Goal: Navigation & Orientation: Find specific page/section

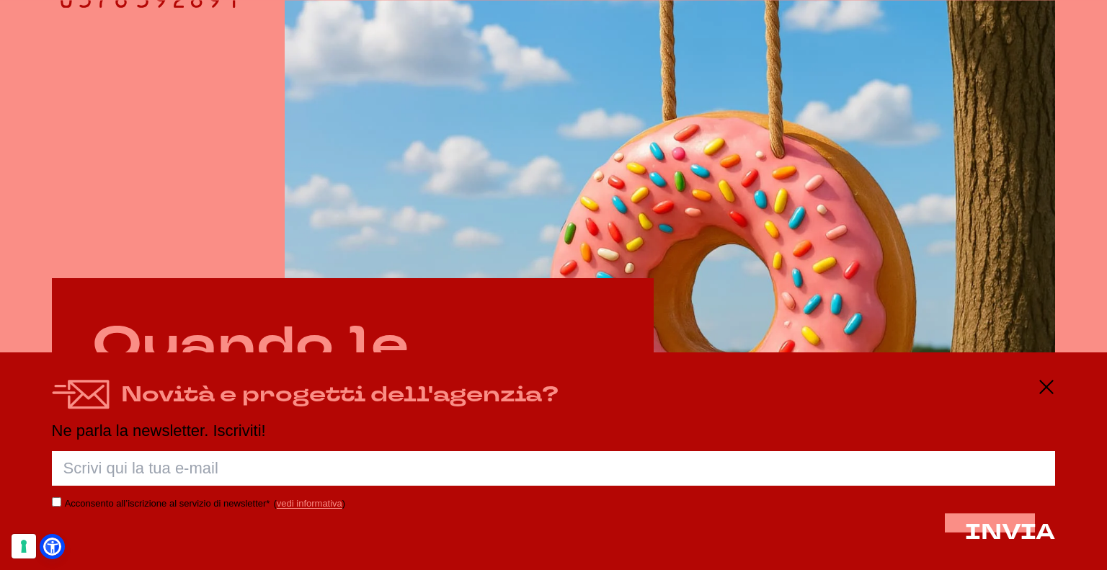
scroll to position [504, 0]
click at [1035, 384] on div "Novità e progetti dell'agenzia?" at bounding box center [554, 394] width 1004 height 32
click at [1041, 389] on icon at bounding box center [1045, 386] width 17 height 17
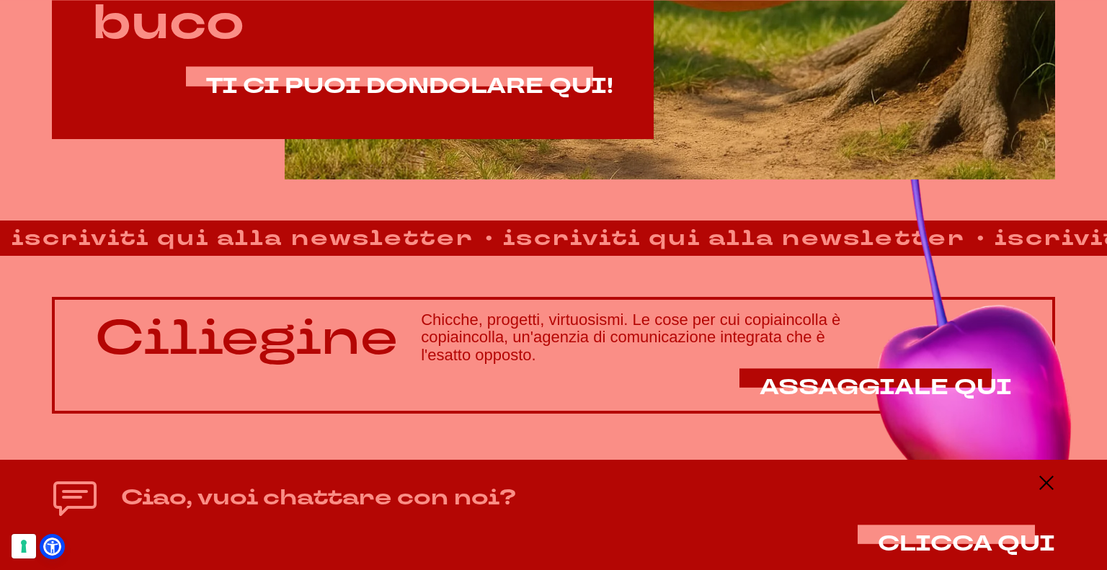
scroll to position [986, 0]
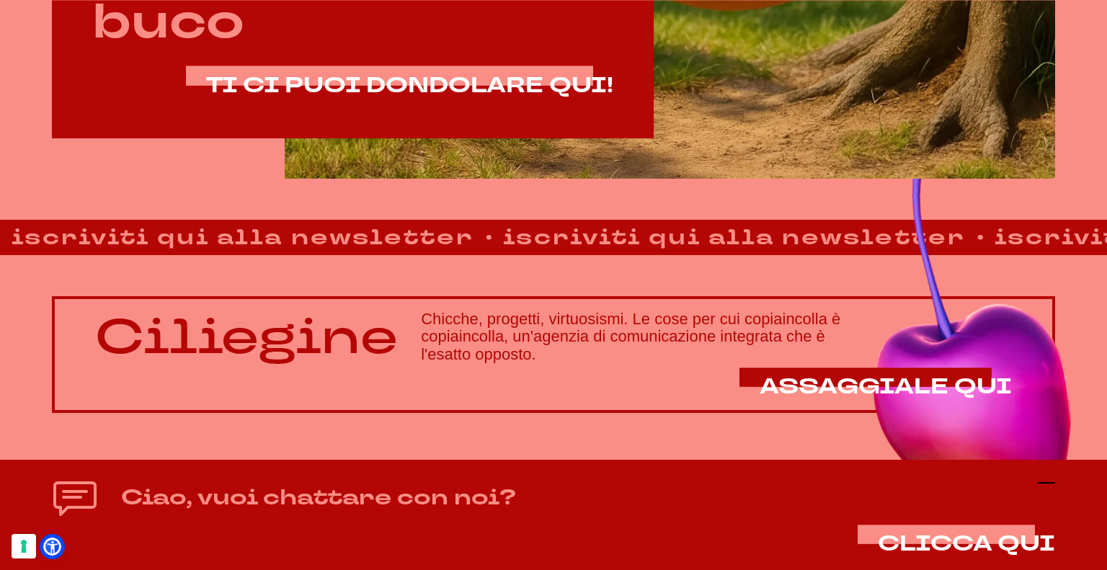
click at [1053, 481] on icon at bounding box center [1045, 482] width 17 height 17
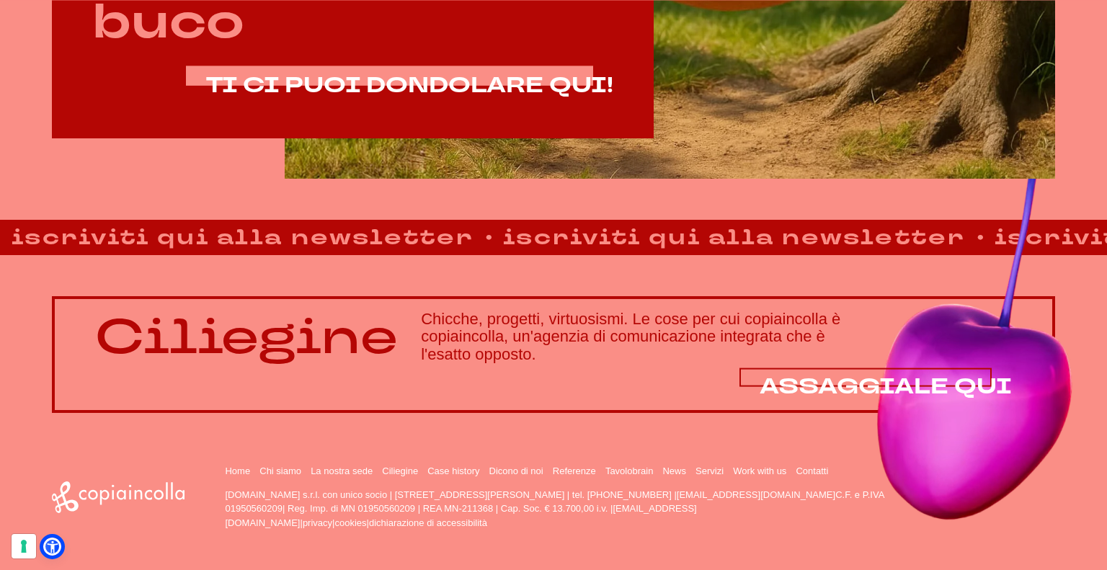
click at [960, 375] on span "ASSAGGIALE QUI" at bounding box center [885, 387] width 252 height 30
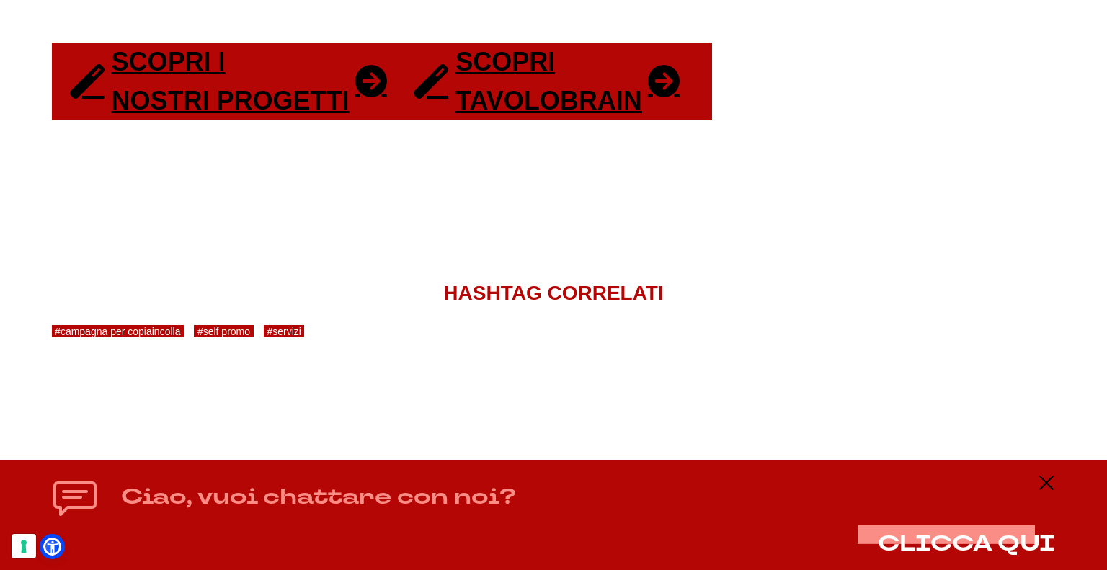
scroll to position [2962, 0]
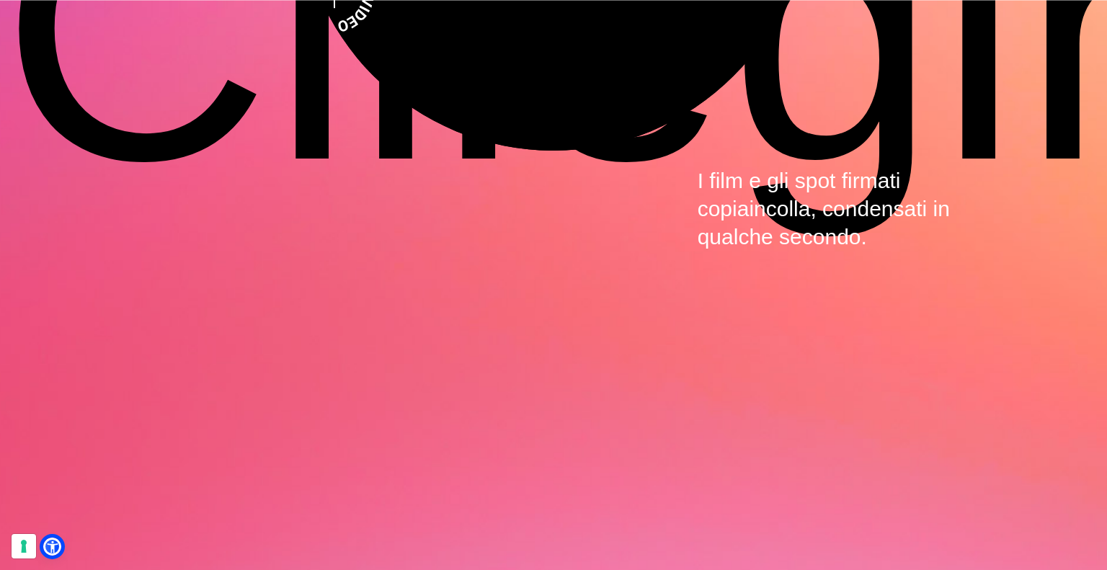
scroll to position [4605, 0]
